Goal: Navigation & Orientation: Find specific page/section

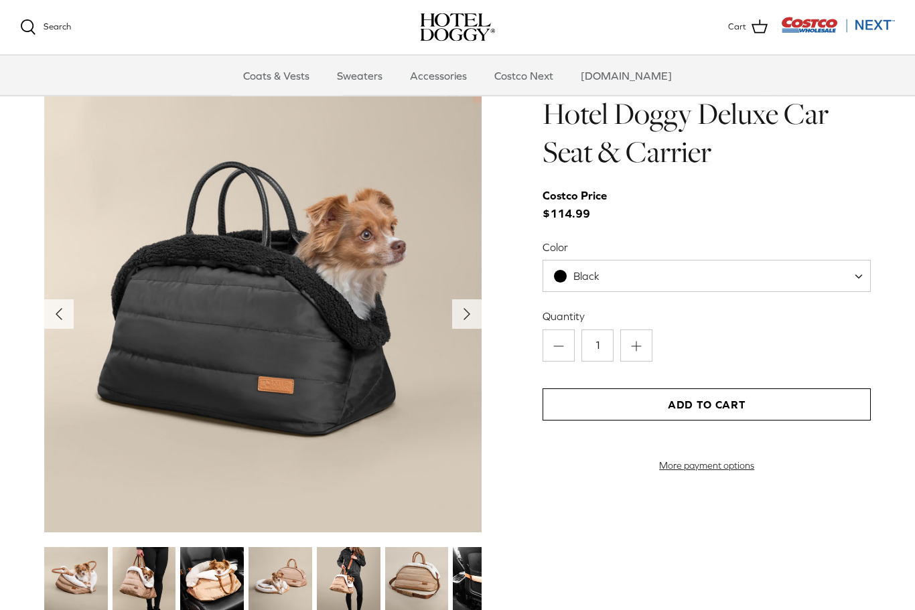
scroll to position [1311, 0]
click at [153, 577] on img at bounding box center [144, 579] width 64 height 64
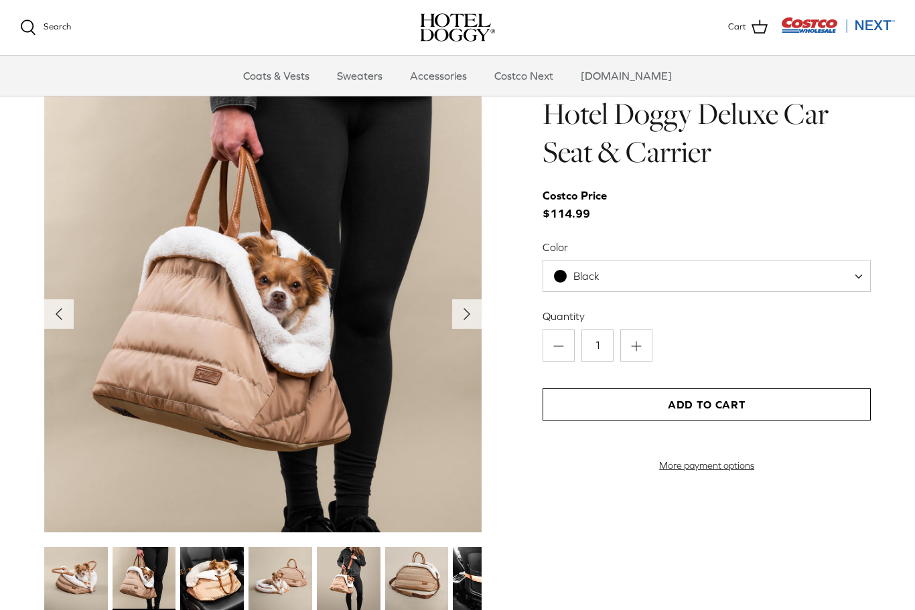
click at [464, 309] on polyline "Next" at bounding box center [466, 314] width 5 height 11
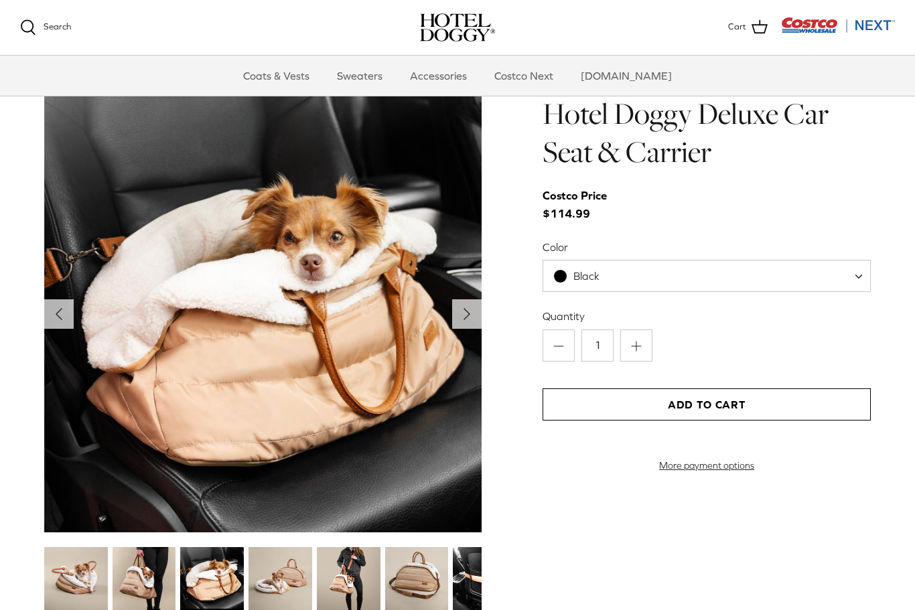
click at [466, 306] on icon "Right" at bounding box center [466, 313] width 21 height 21
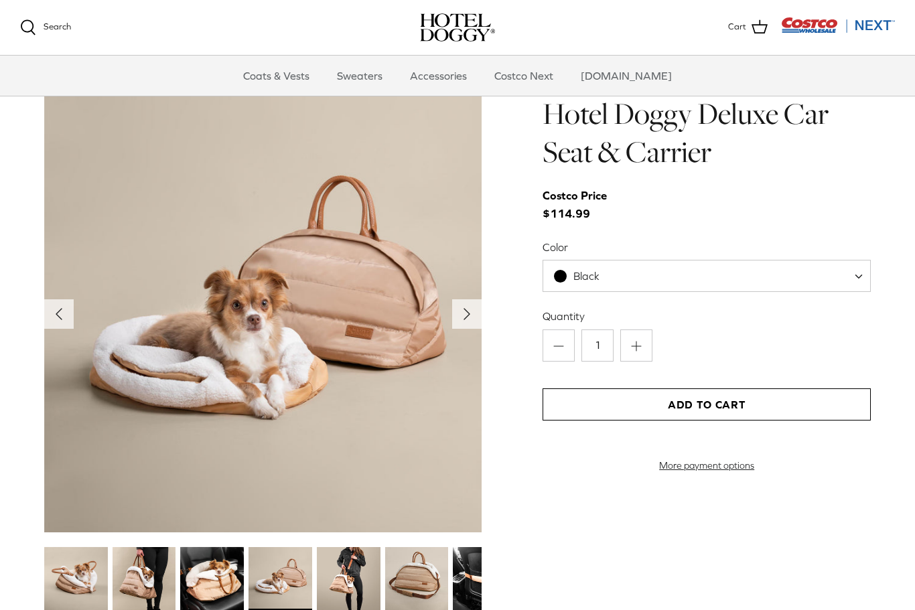
click at [470, 314] on icon "Right" at bounding box center [466, 313] width 21 height 21
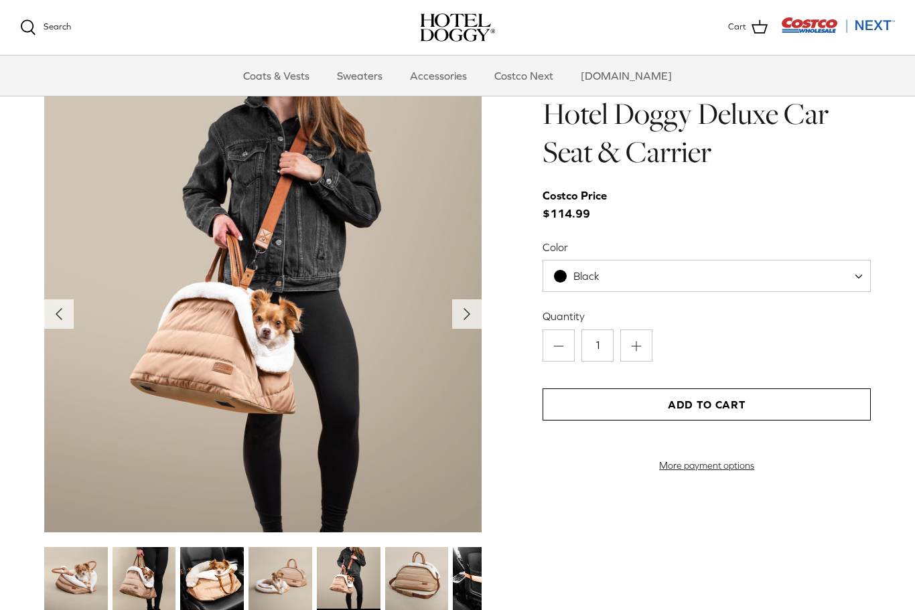
click at [473, 315] on icon "Right" at bounding box center [466, 313] width 21 height 21
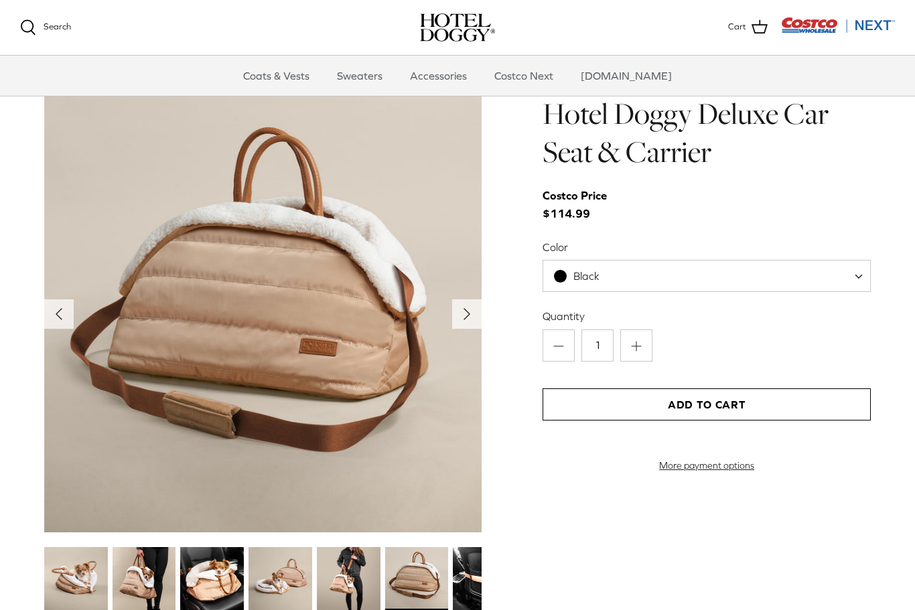
click at [465, 315] on polyline "Next" at bounding box center [466, 314] width 5 height 11
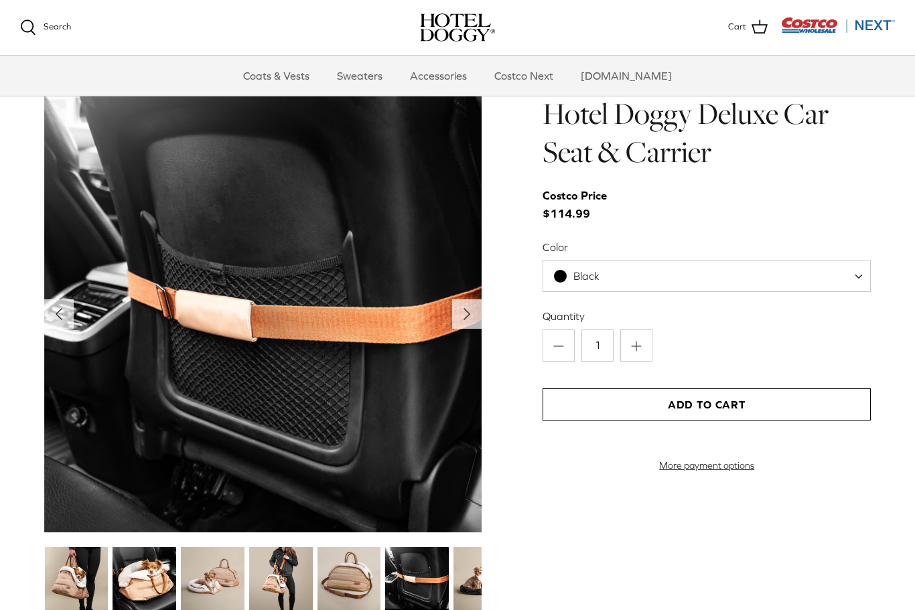
click at [470, 311] on icon "Right" at bounding box center [466, 313] width 21 height 21
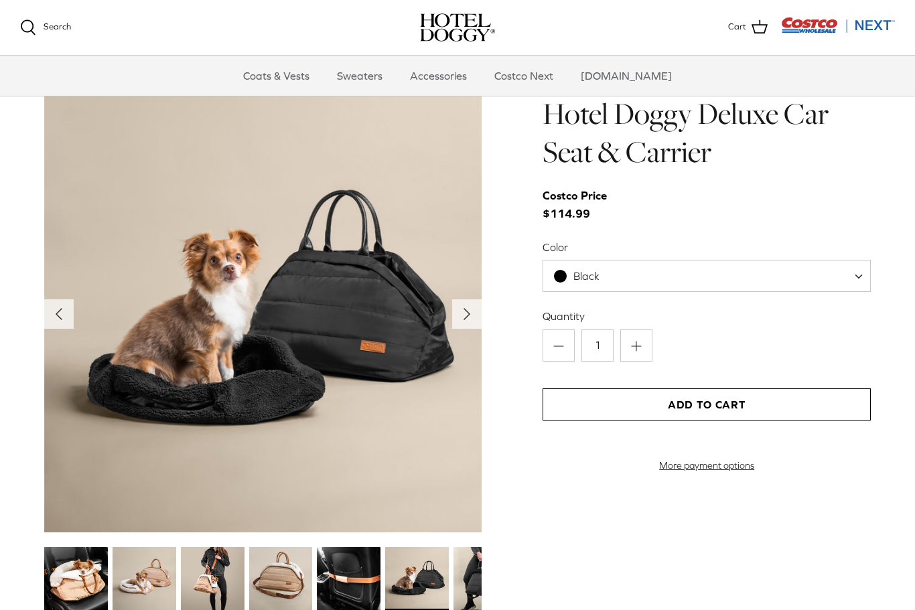
click at [465, 316] on polyline "Next" at bounding box center [466, 314] width 5 height 11
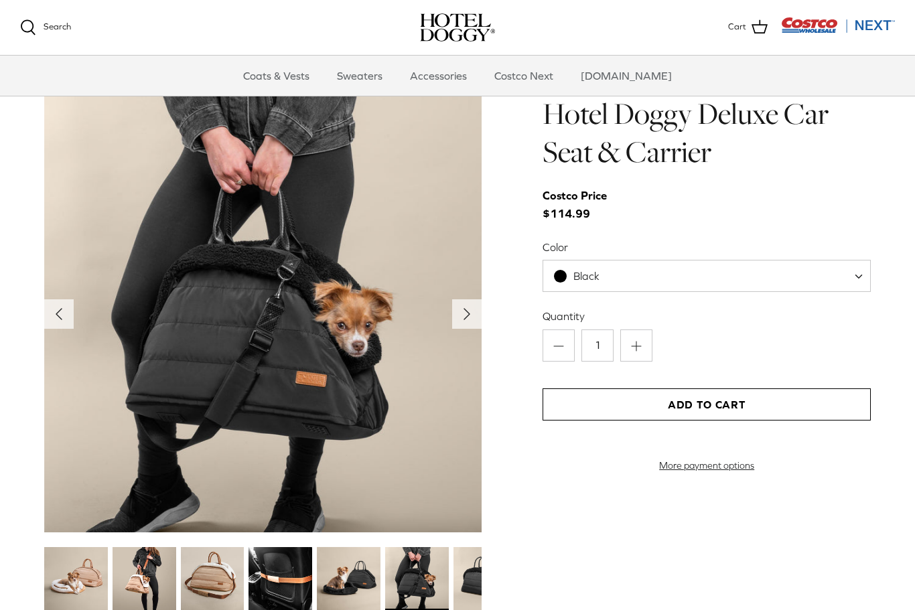
click at [476, 303] on icon "Right" at bounding box center [466, 313] width 21 height 21
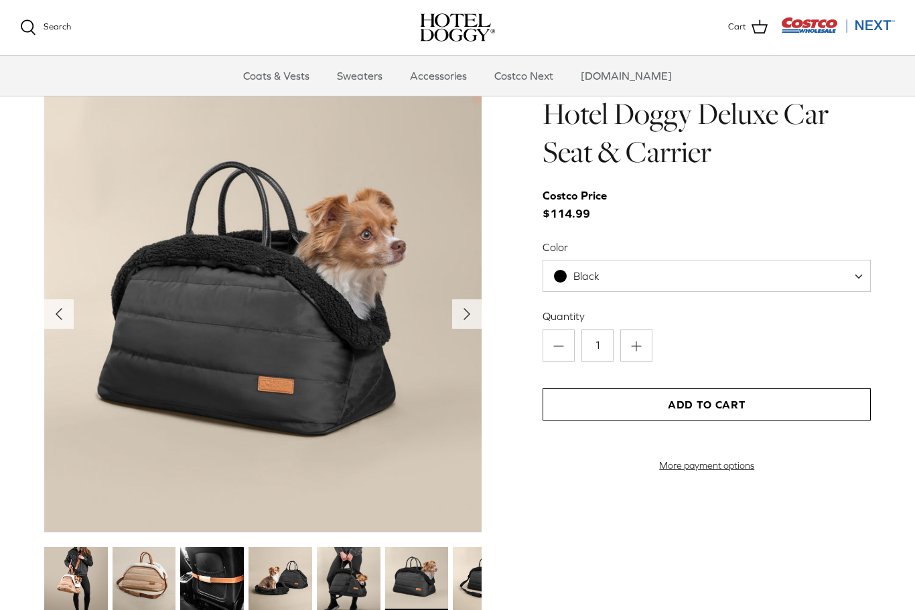
click at [471, 305] on icon "Right" at bounding box center [466, 313] width 21 height 21
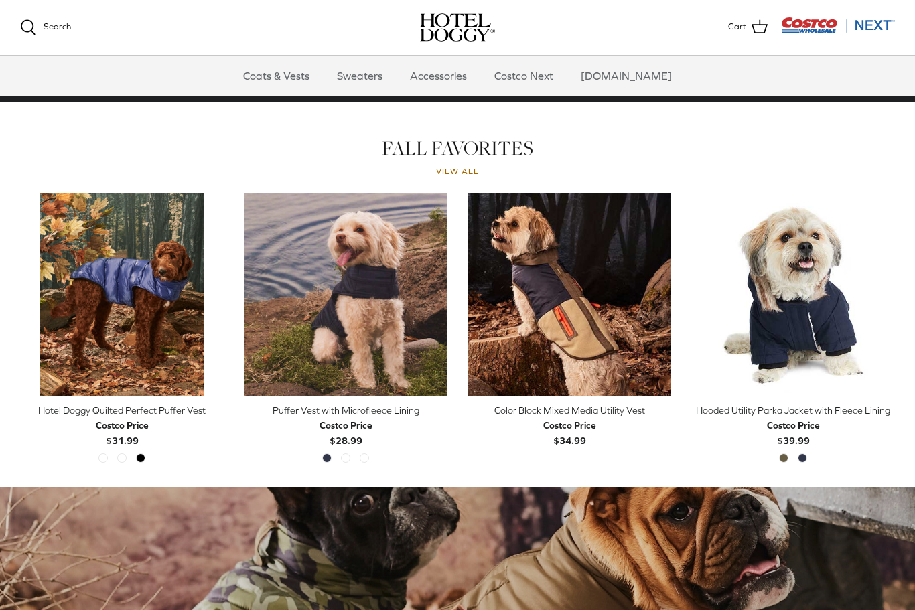
scroll to position [539, 0]
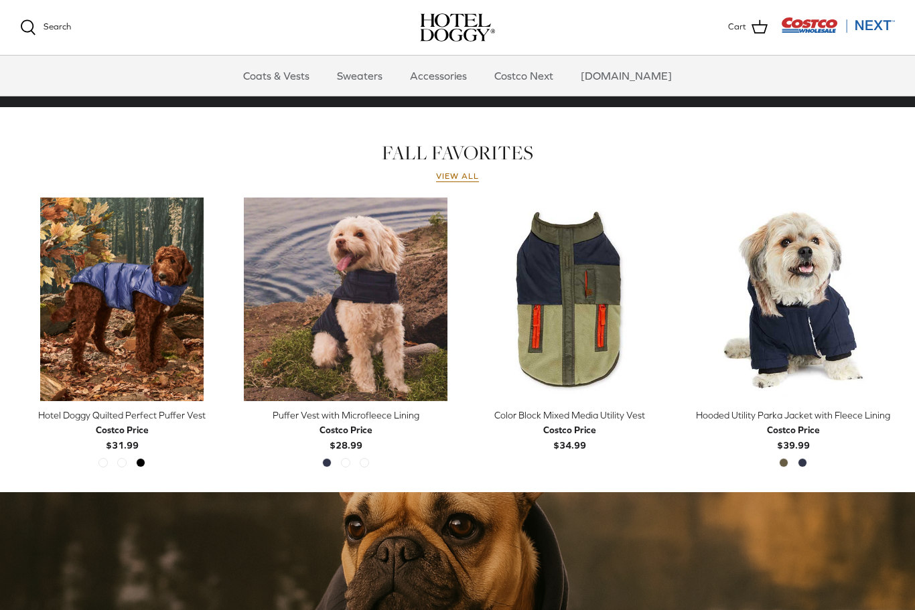
click at [884, 298] on polyline "Previous" at bounding box center [885, 299] width 4 height 8
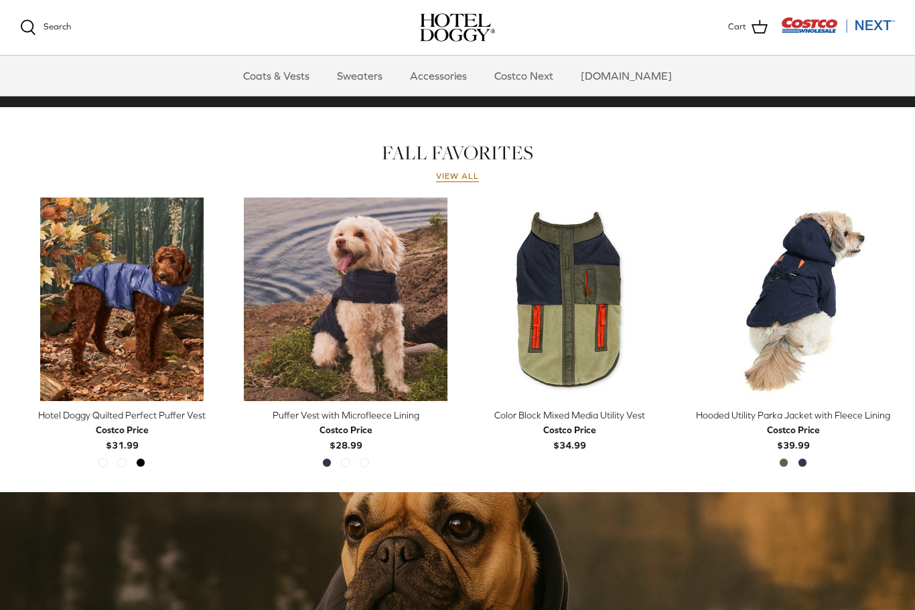
click at [882, 295] on icon "Right" at bounding box center [885, 299] width 16 height 16
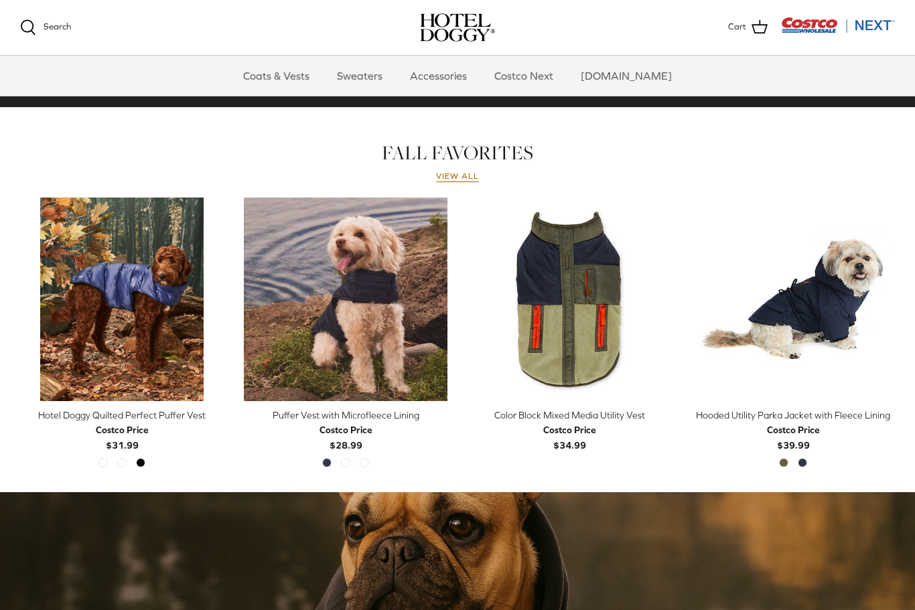
click at [552, 83] on link "Costco Next" at bounding box center [523, 76] width 83 height 40
